Goal: Transaction & Acquisition: Purchase product/service

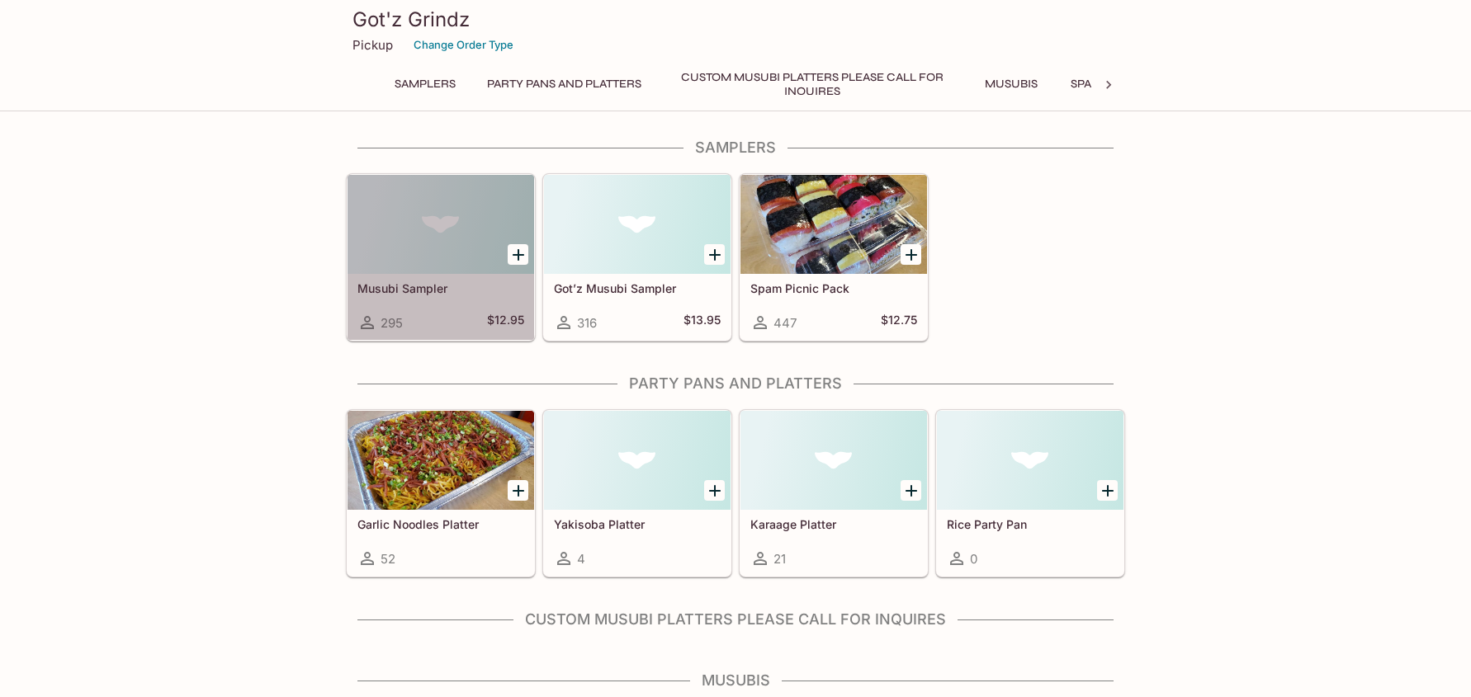
click at [494, 262] on div at bounding box center [441, 224] width 187 height 99
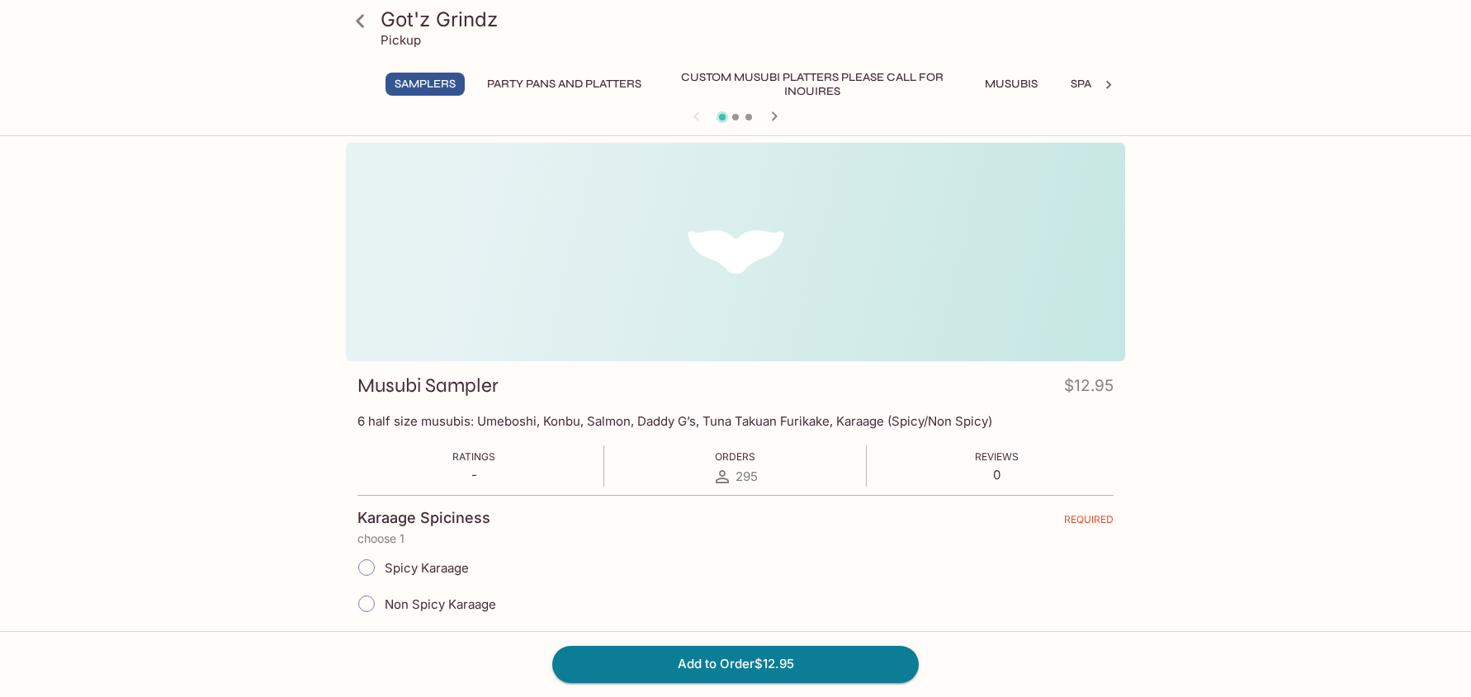
click at [368, 603] on input "Non Spicy Karaage" at bounding box center [366, 604] width 35 height 35
radio input "true"
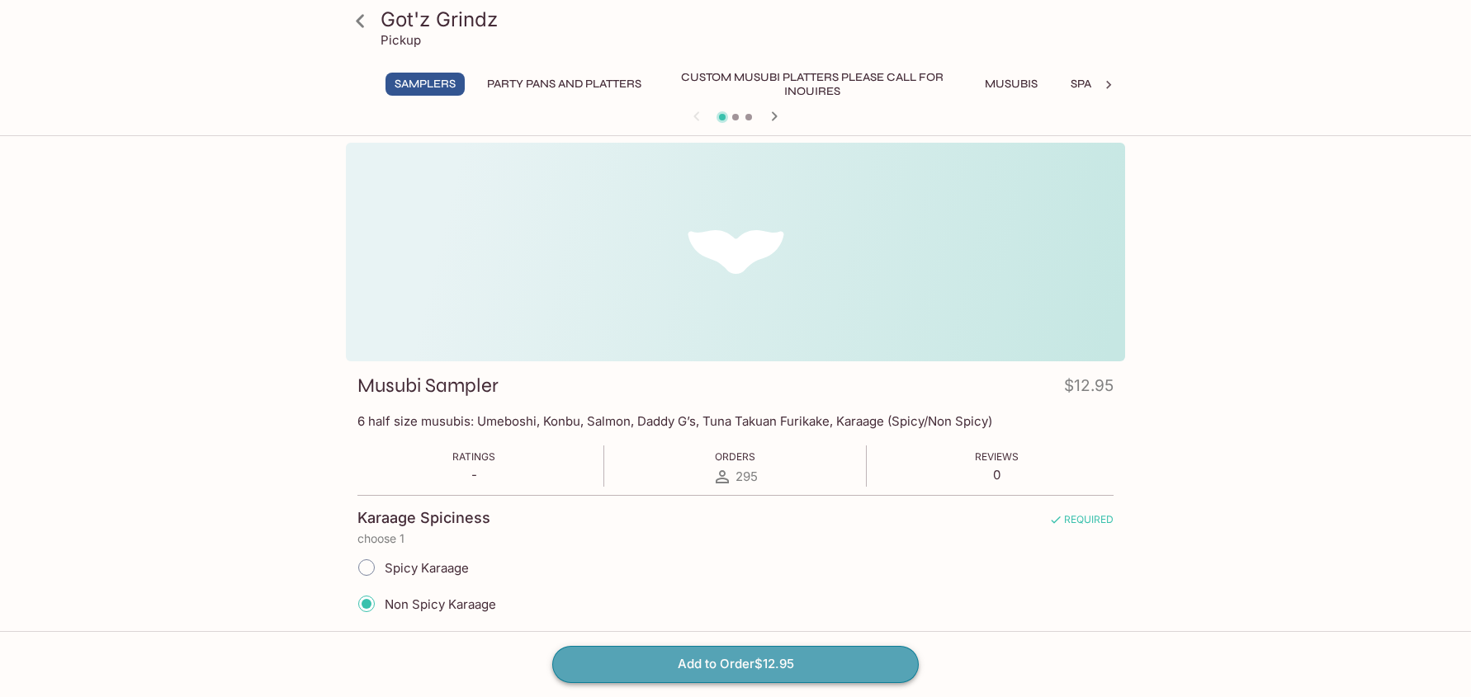
click at [728, 663] on button "Add to Order $12.95" at bounding box center [735, 664] width 366 height 36
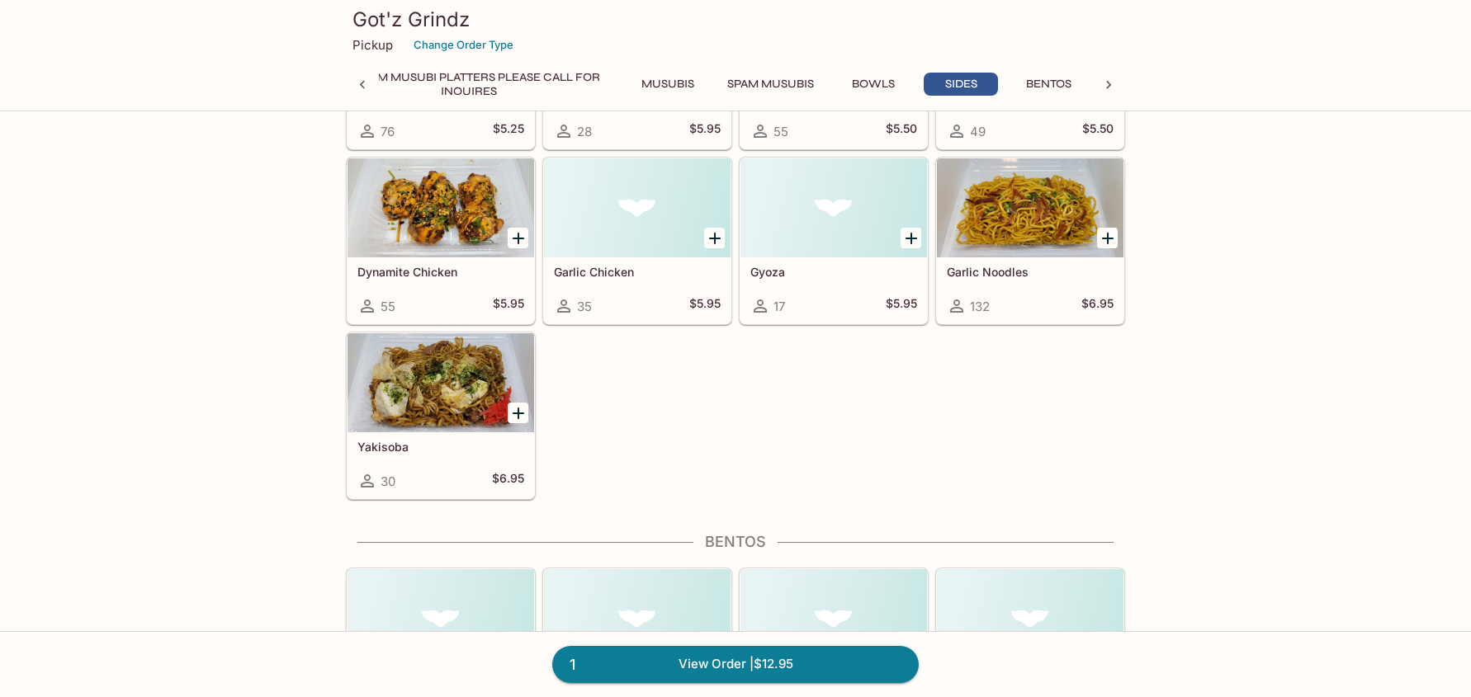
scroll to position [3487, 0]
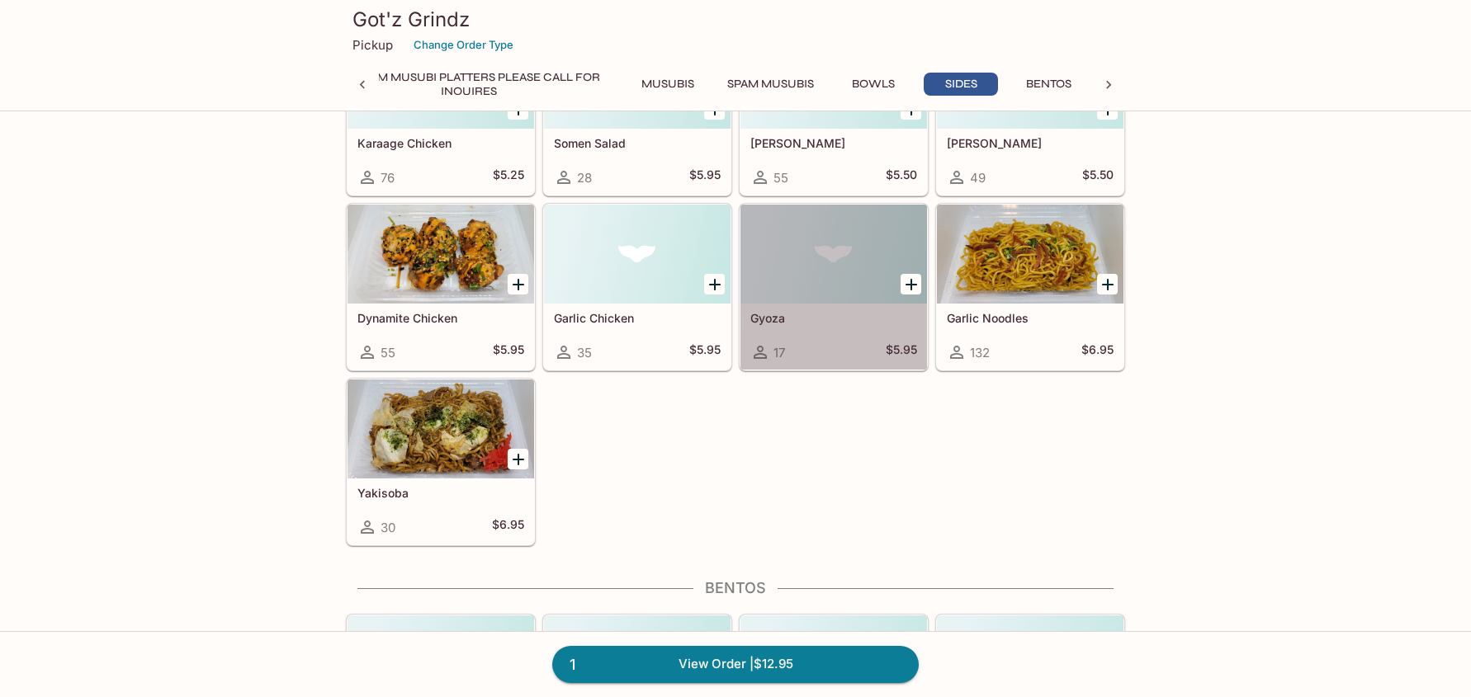
click at [828, 339] on div "Gyoza 17 $5.95" at bounding box center [833, 337] width 187 height 66
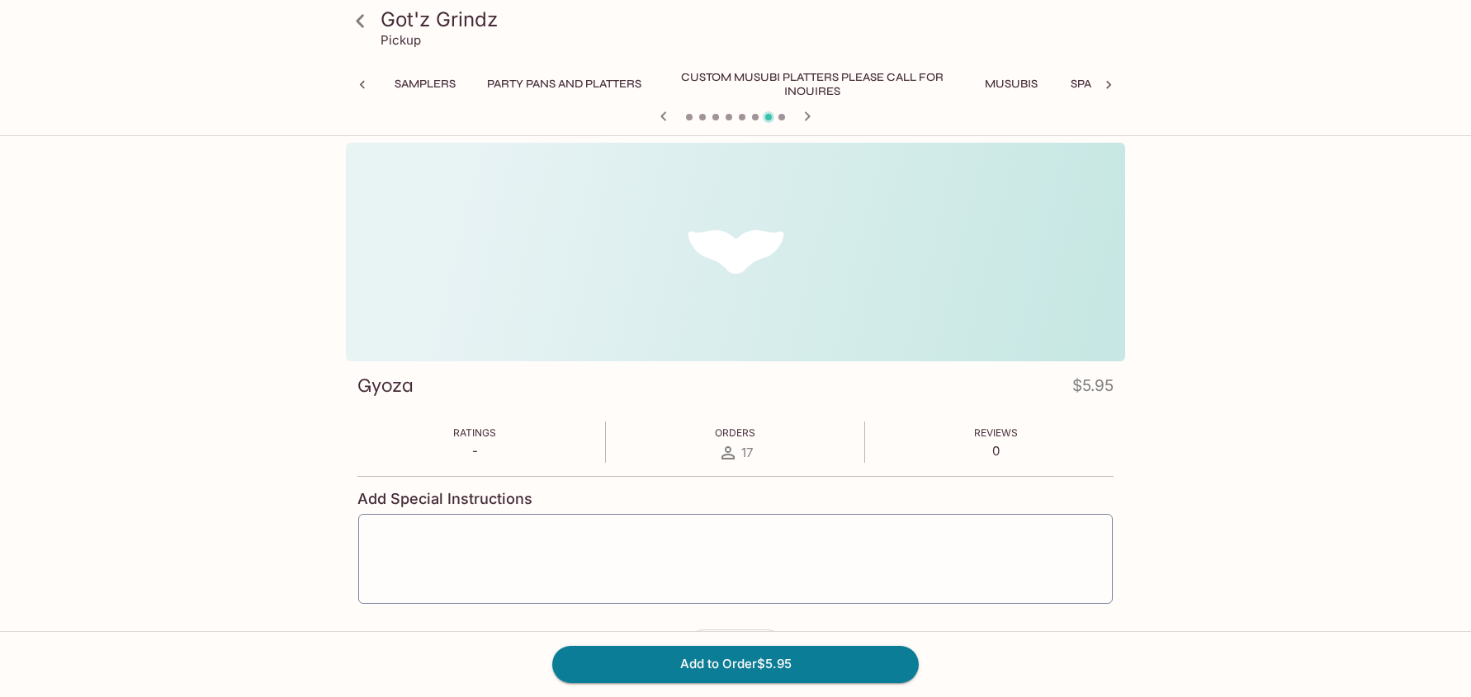
scroll to position [0, 256]
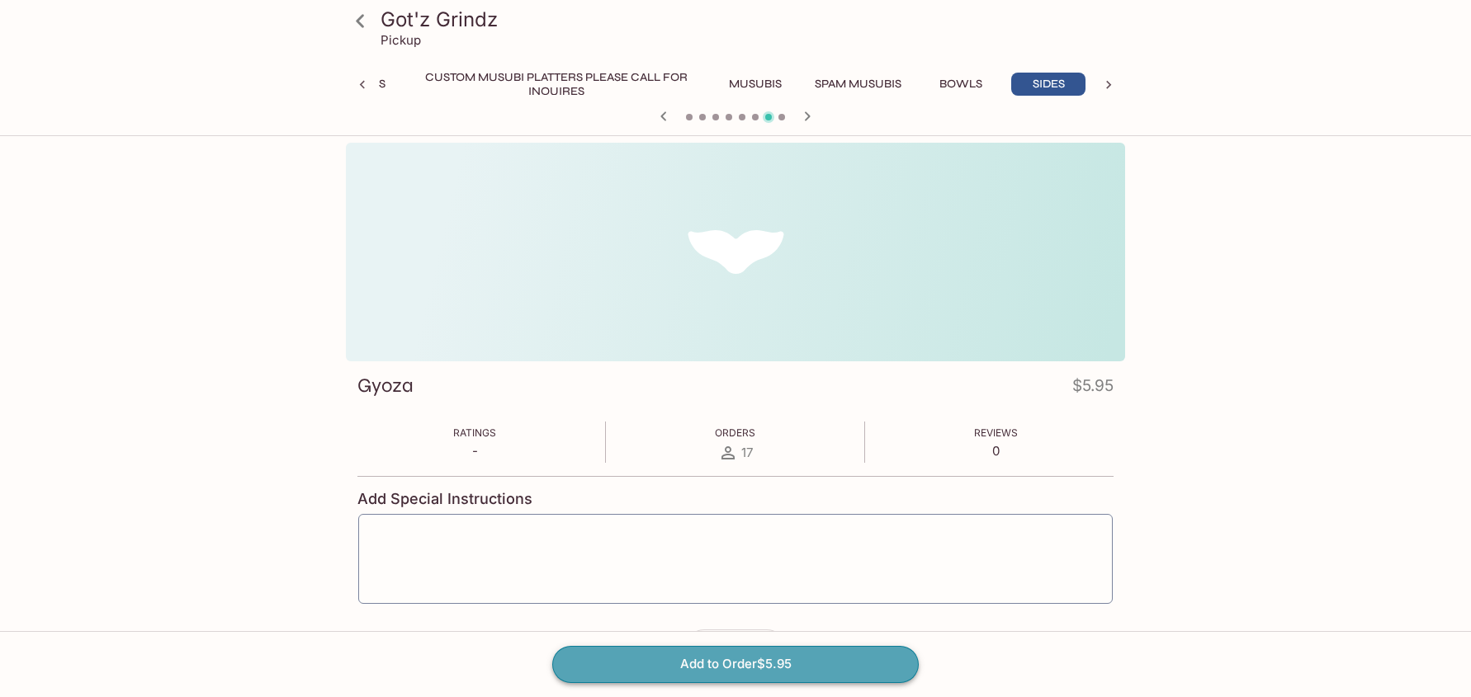
click at [759, 661] on button "Add to Order $5.95" at bounding box center [735, 664] width 366 height 36
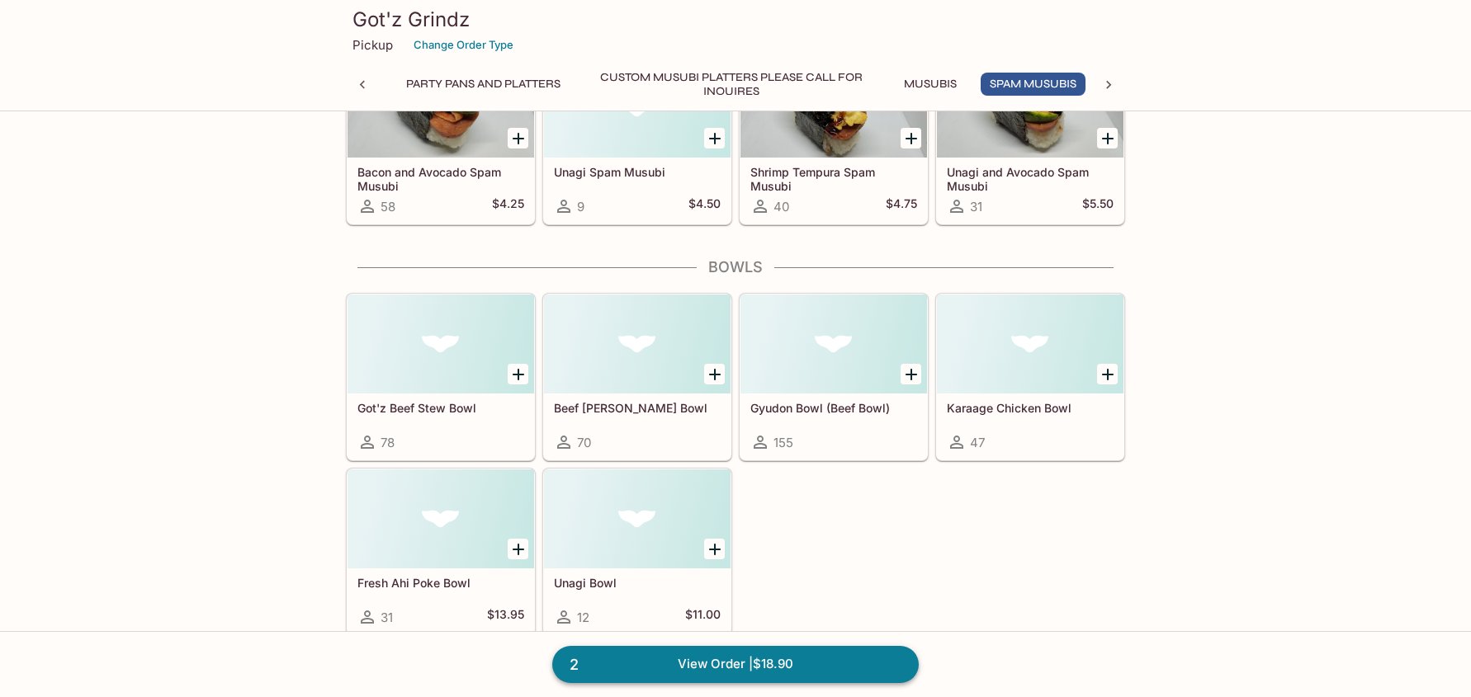
click at [851, 669] on link "2 View Order | $18.90" at bounding box center [735, 664] width 366 height 36
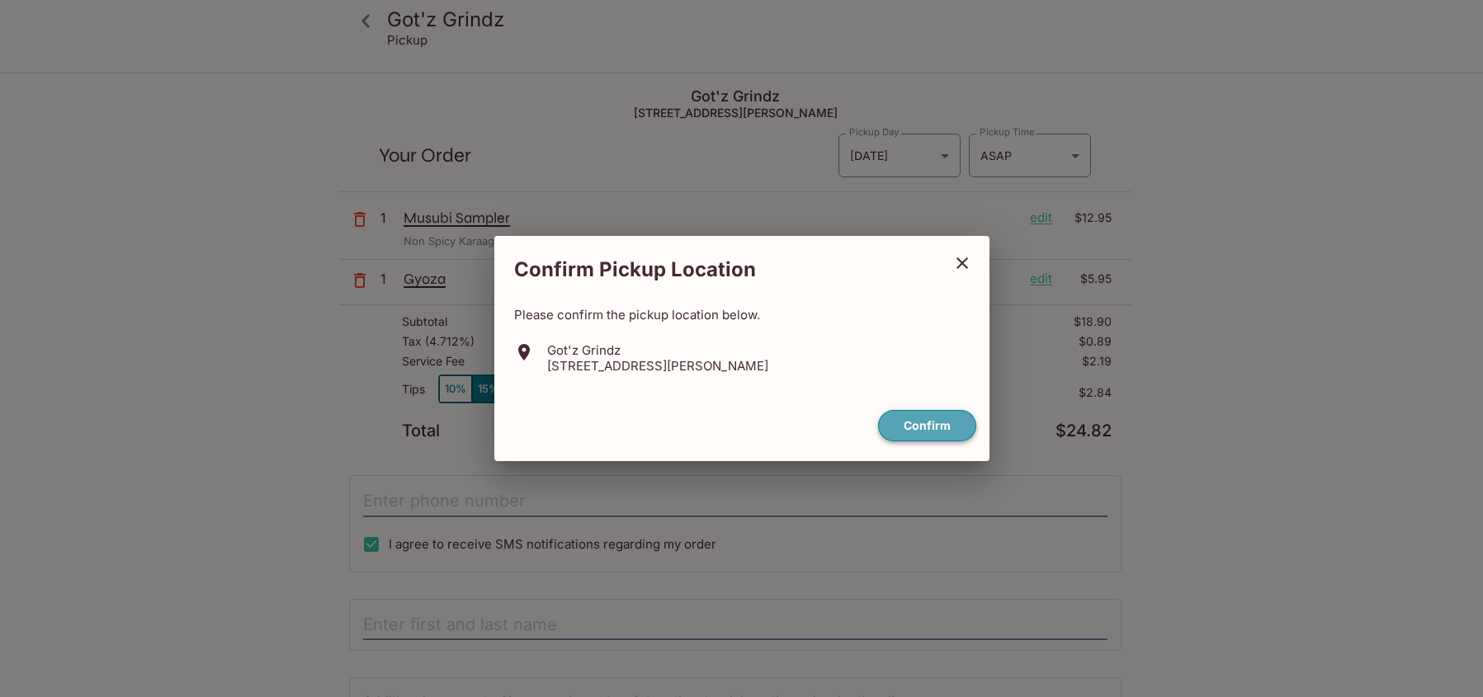
click at [926, 430] on button "Confirm" at bounding box center [927, 426] width 98 height 32
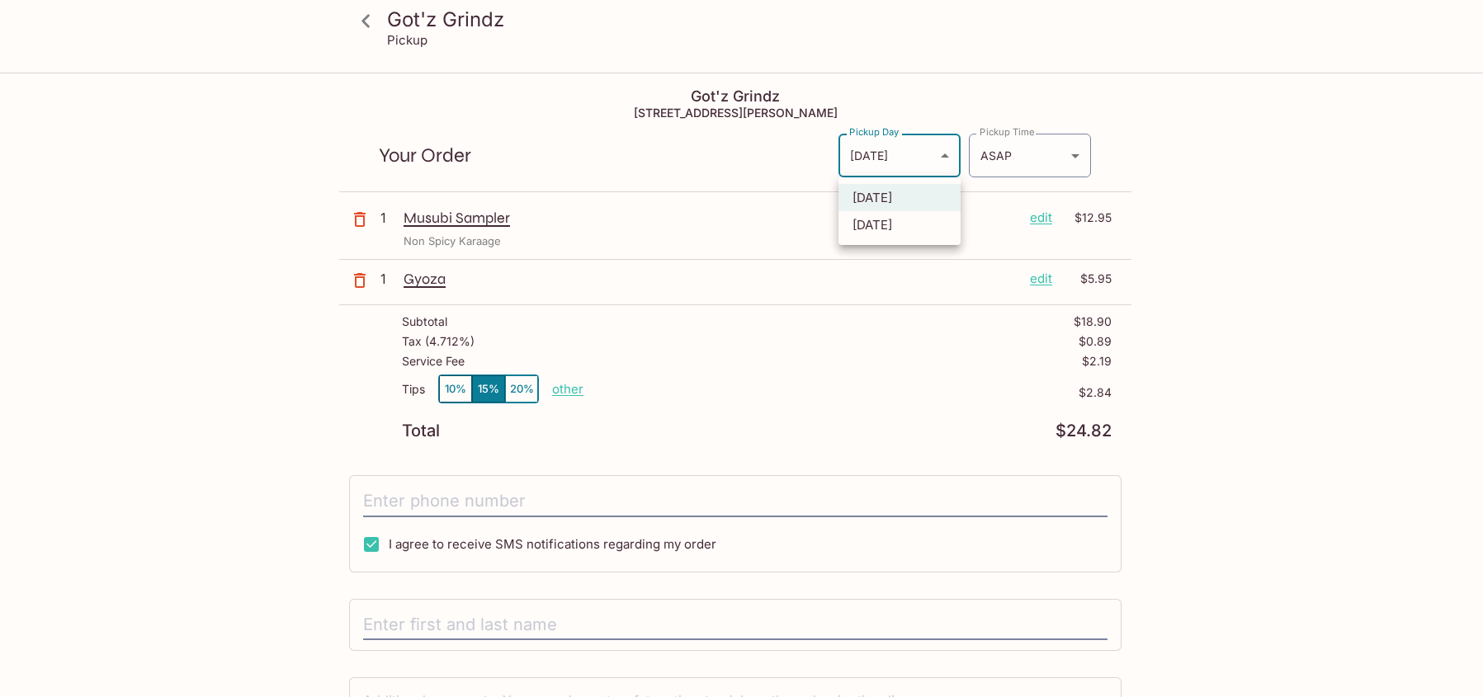
click at [950, 160] on body "Got'z Grindz Pickup Got'z Grindz 45-[STREET_ADDRESS] Your Order Pickup Day [DAT…" at bounding box center [741, 422] width 1483 height 697
click at [917, 225] on li "[DATE]" at bounding box center [900, 224] width 122 height 27
type input "[DATE]"
type input "[DATE]T16:30:00.000000Z"
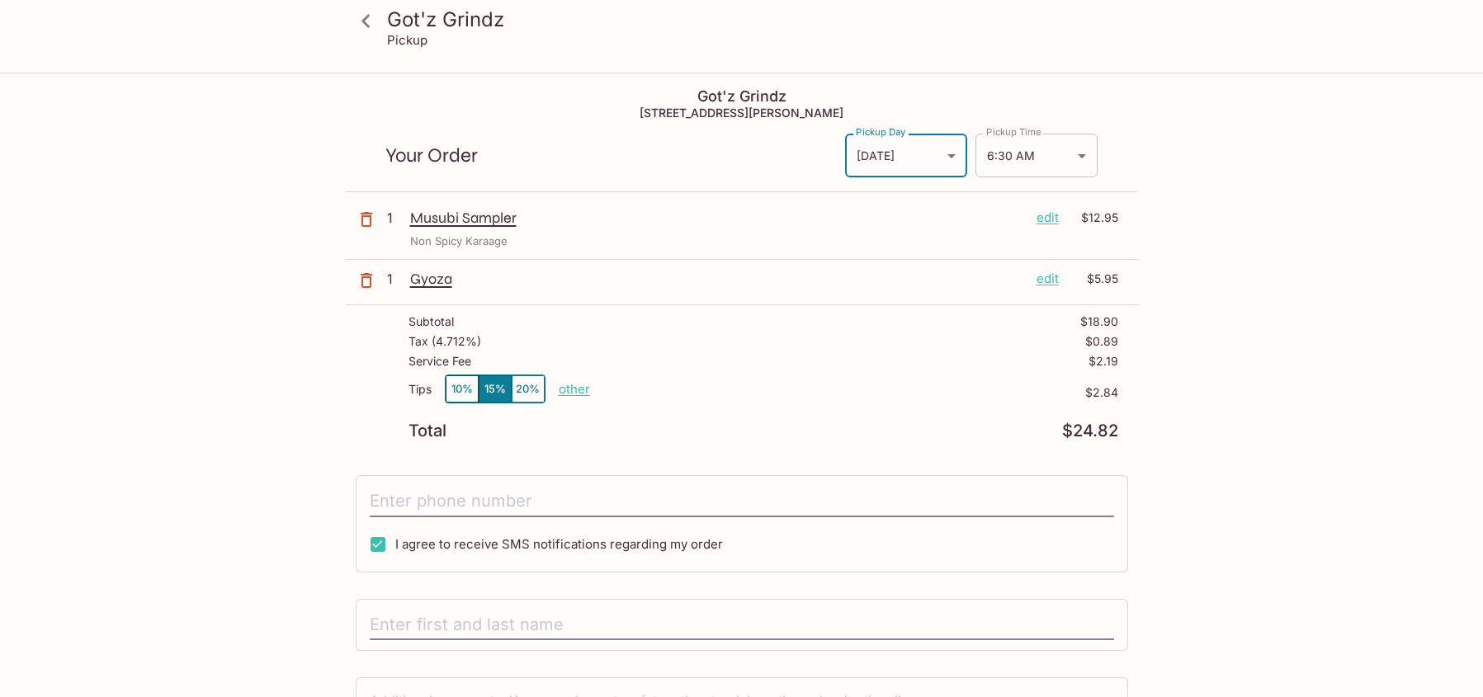
click at [1071, 156] on body "Got'z Grindz Pickup Got'z Grindz 45-[STREET_ADDRESS] Your Order Pickup Day [DAT…" at bounding box center [741, 422] width 1483 height 697
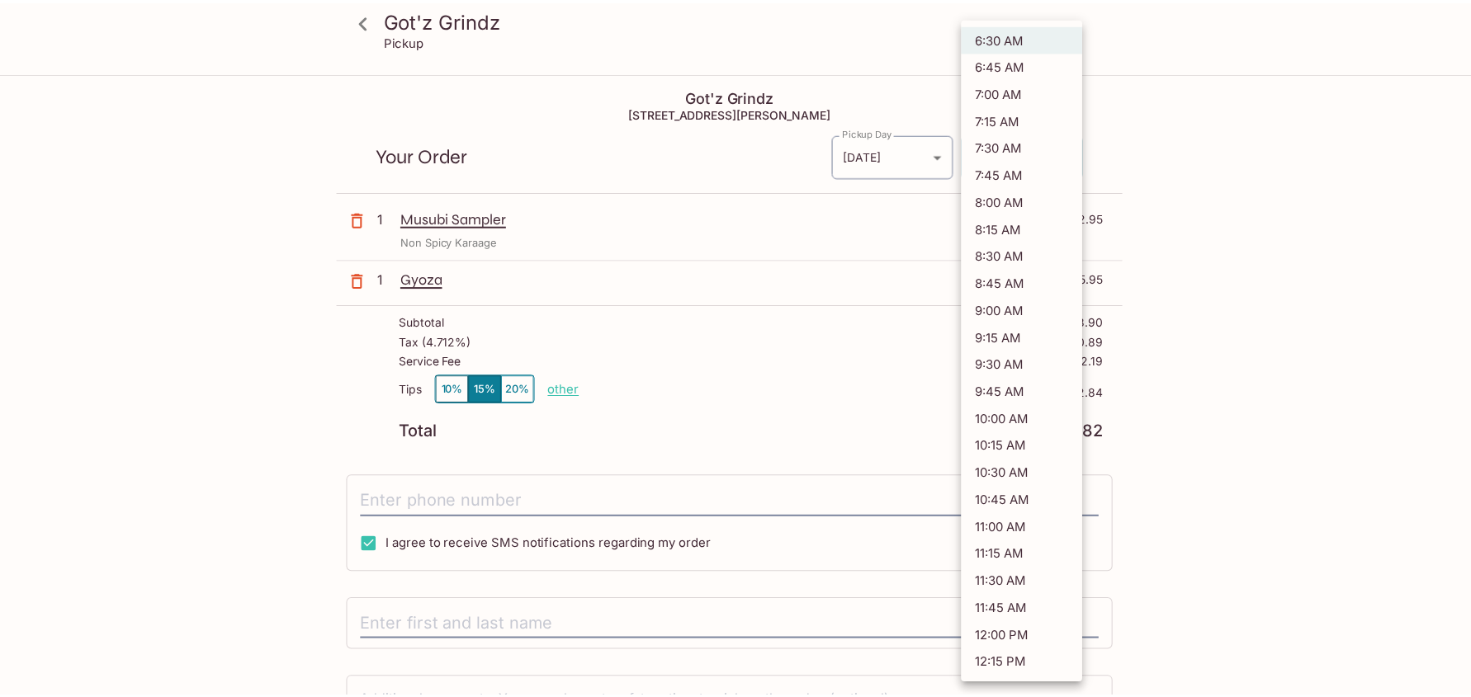
scroll to position [582, 0]
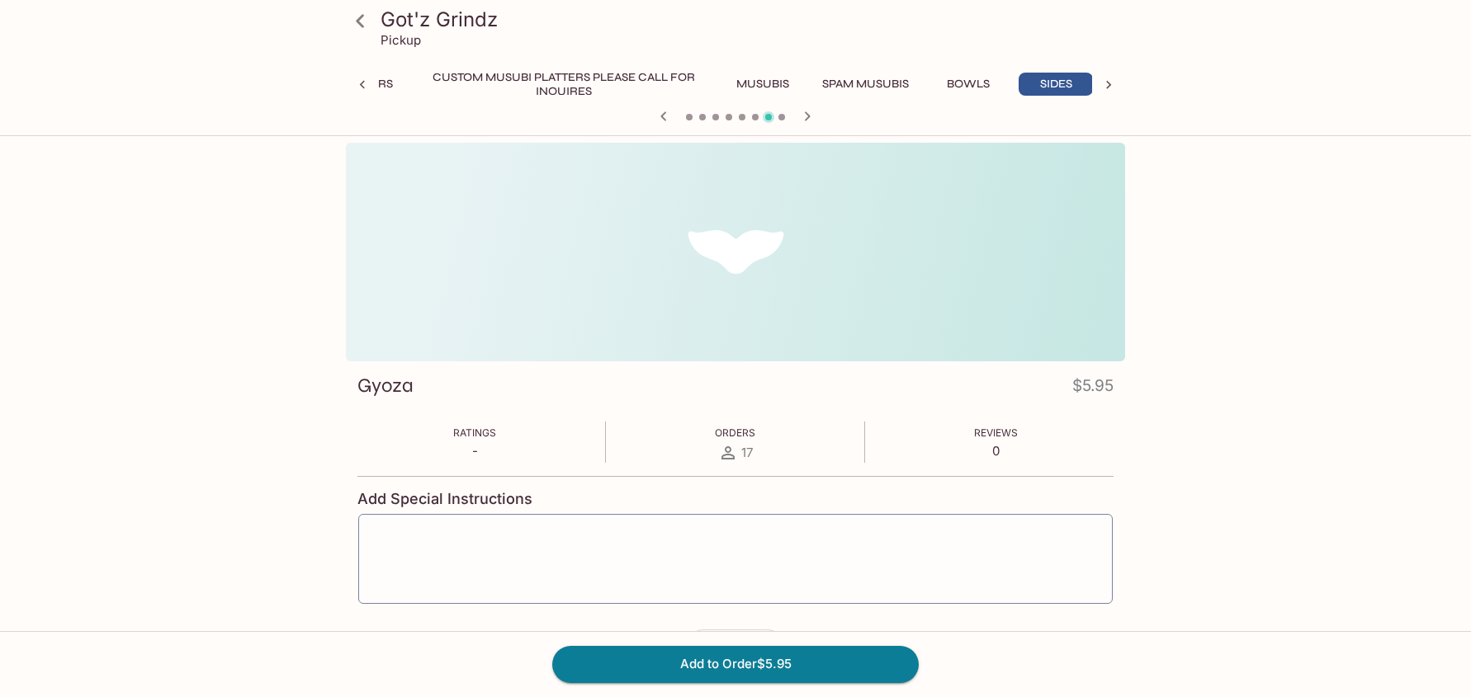
scroll to position [0, 256]
